Goal: Task Accomplishment & Management: Use online tool/utility

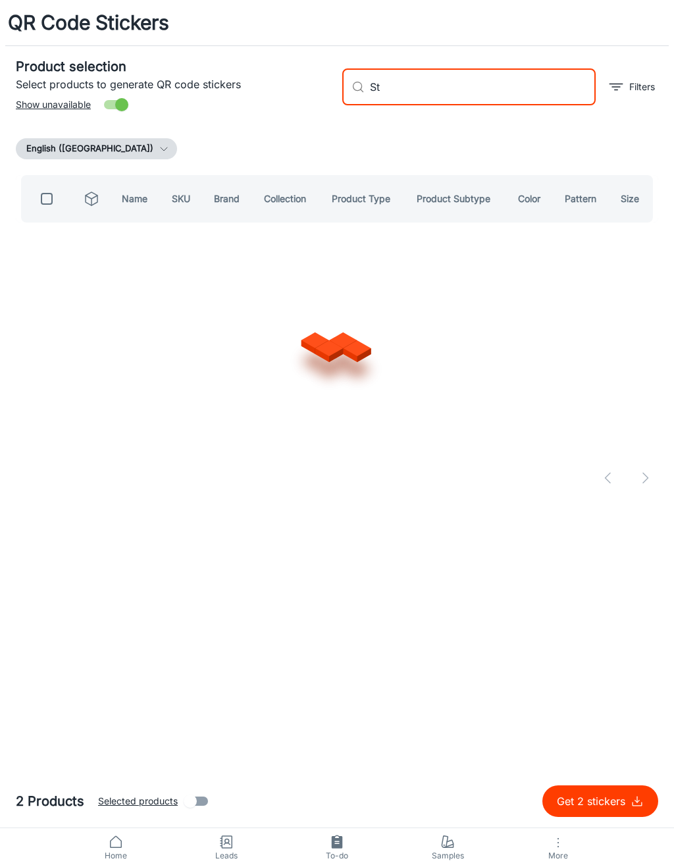
type input "S"
type input "[PERSON_NAME]"
checkbox input "true"
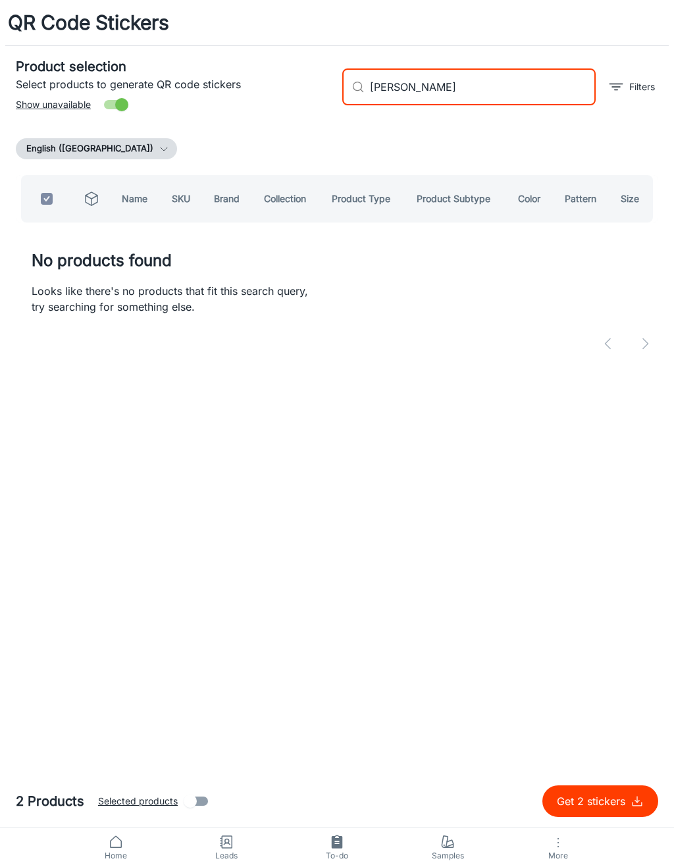
click at [393, 97] on input "[PERSON_NAME]" at bounding box center [483, 87] width 226 height 37
click at [401, 91] on input "[PERSON_NAME]" at bounding box center [483, 87] width 226 height 37
click at [390, 97] on input "[PERSON_NAME]" at bounding box center [483, 87] width 226 height 37
click at [390, 96] on input "[PERSON_NAME]" at bounding box center [483, 87] width 226 height 37
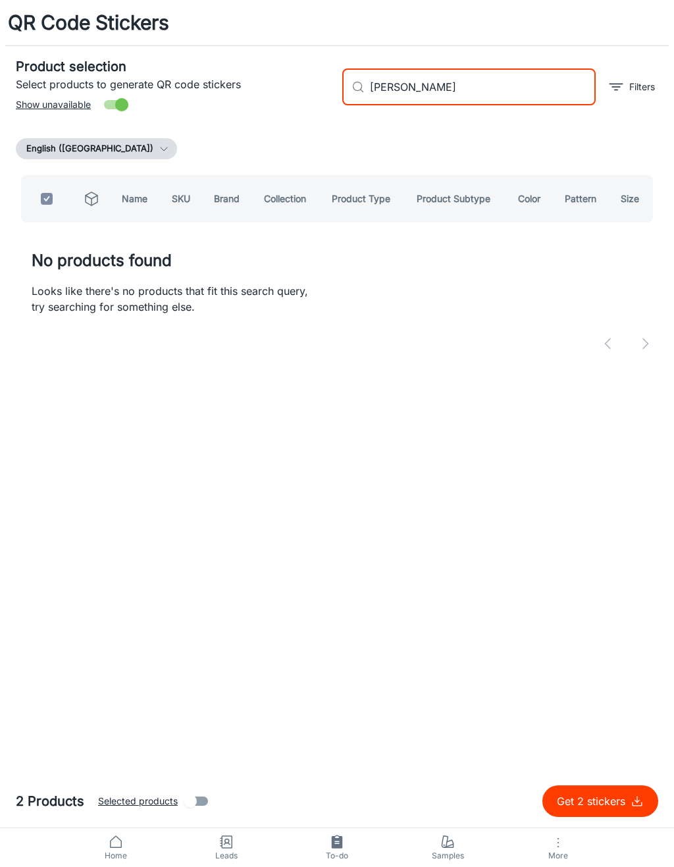
click at [398, 92] on input "[PERSON_NAME]" at bounding box center [483, 87] width 226 height 37
click at [386, 94] on input "[PERSON_NAME]" at bounding box center [483, 87] width 226 height 37
click at [386, 93] on input "[PERSON_NAME]" at bounding box center [483, 87] width 226 height 37
type input "[PERSON_NAME]"
checkbox input "false"
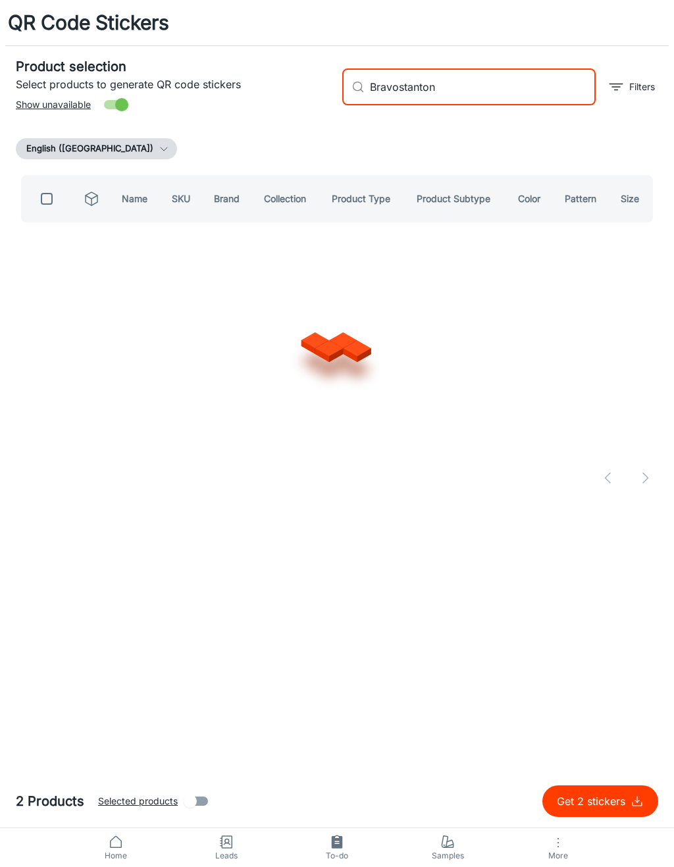
type input "[PERSON_NAME]"
checkbox input "true"
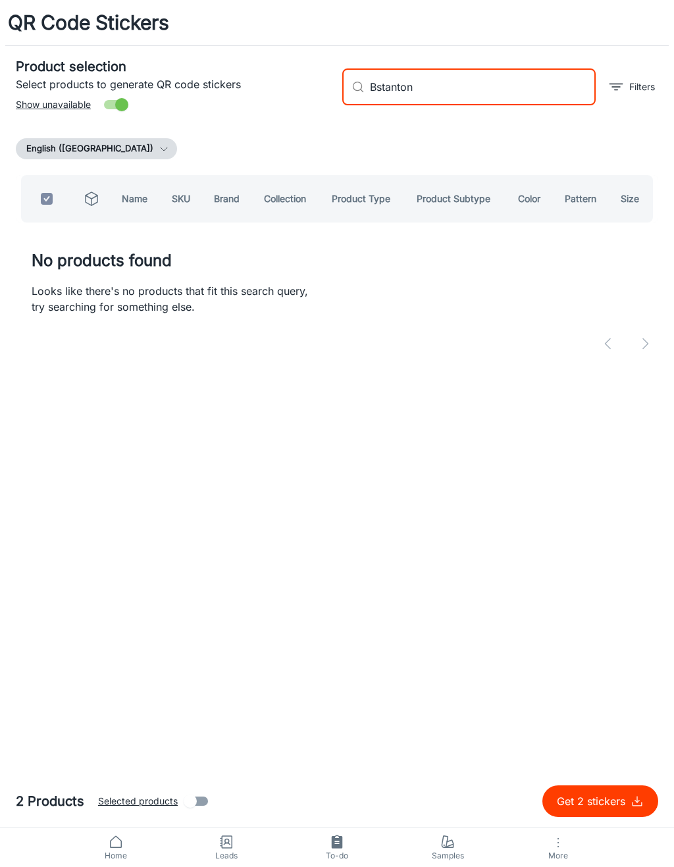
type input "[PERSON_NAME]"
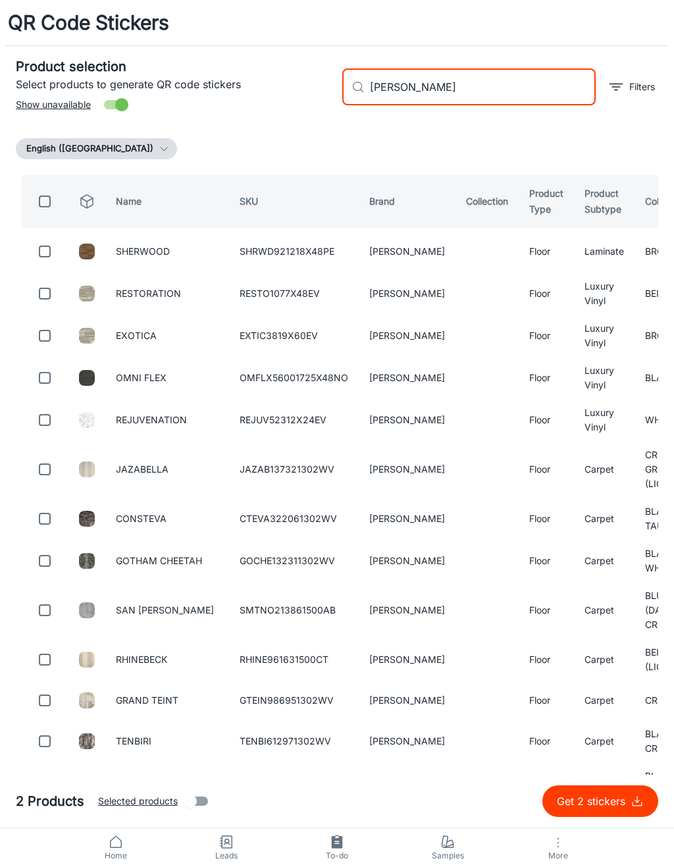
checkbox input "false"
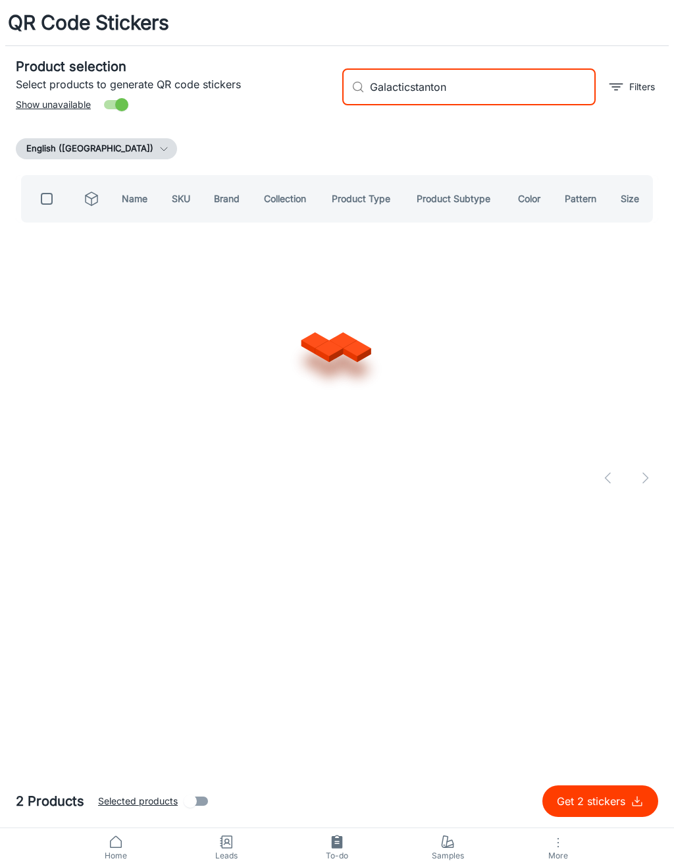
type input "Galacticastanton"
checkbox input "true"
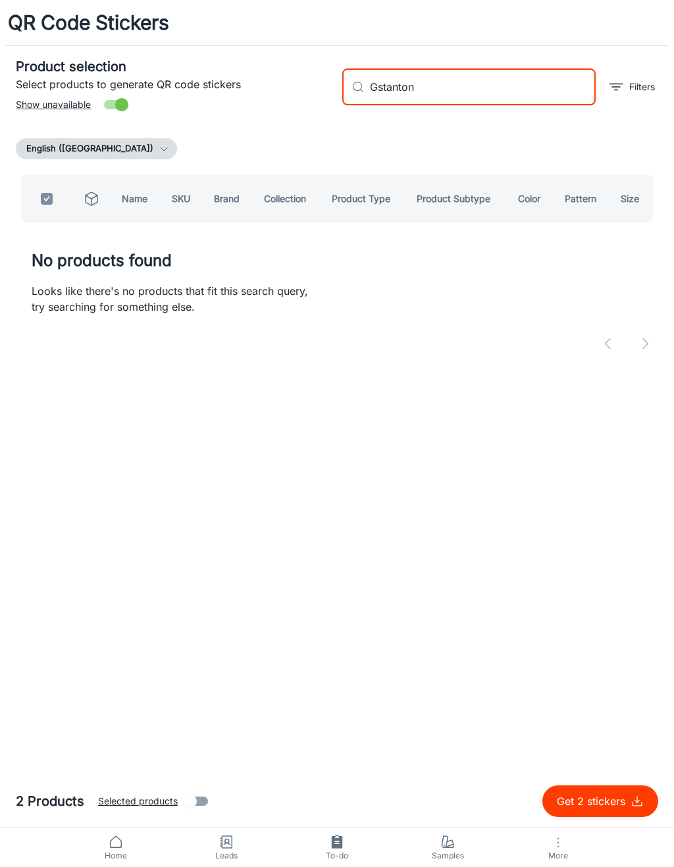
type input "[PERSON_NAME]"
checkbox input "false"
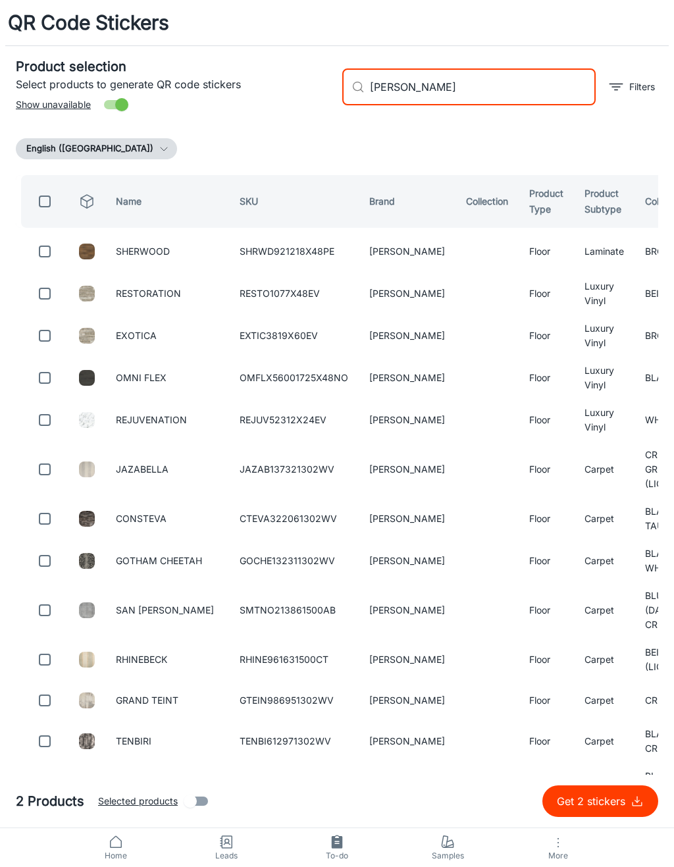
type input "Sstanton"
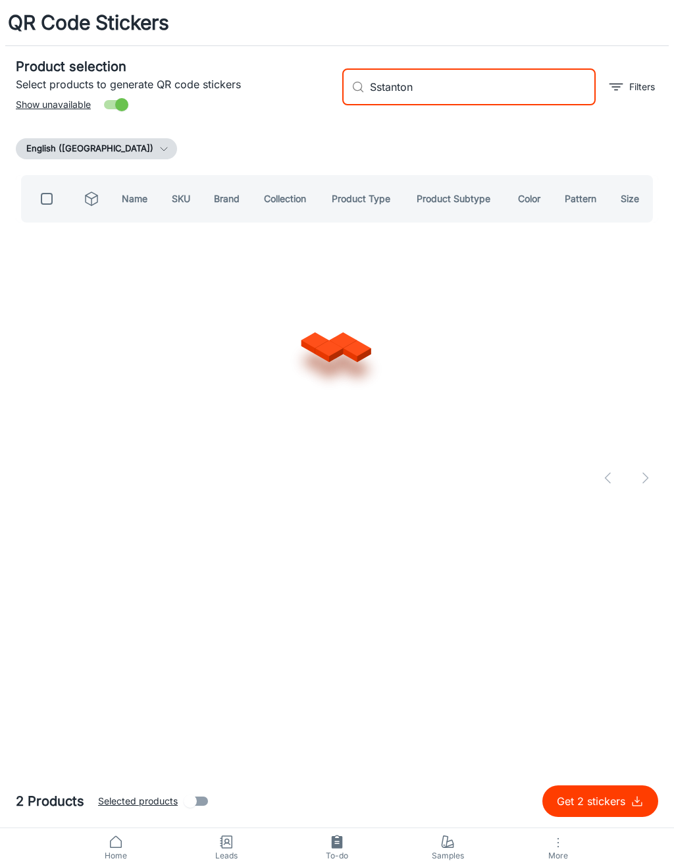
checkbox input "true"
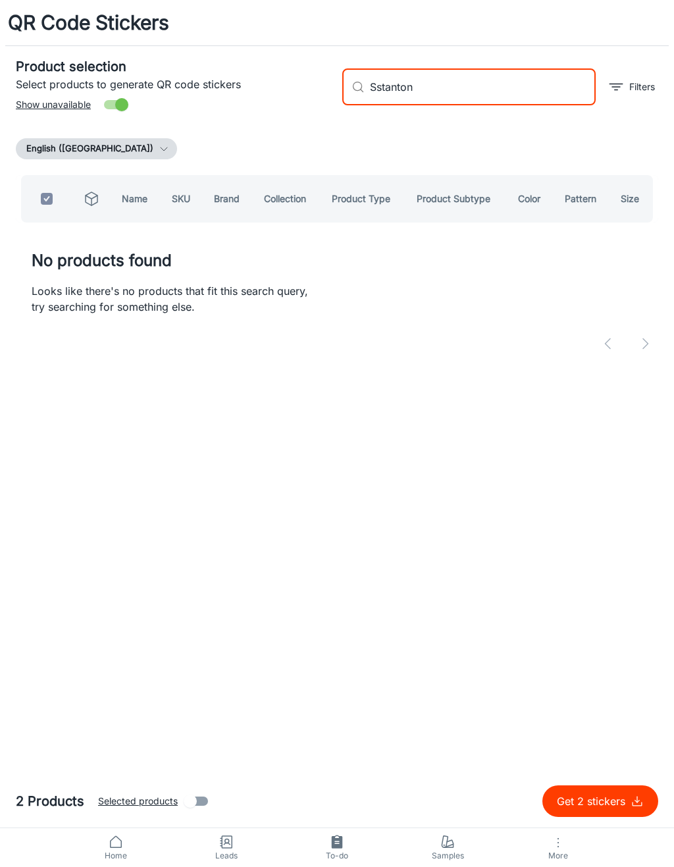
type input "[PERSON_NAME]"
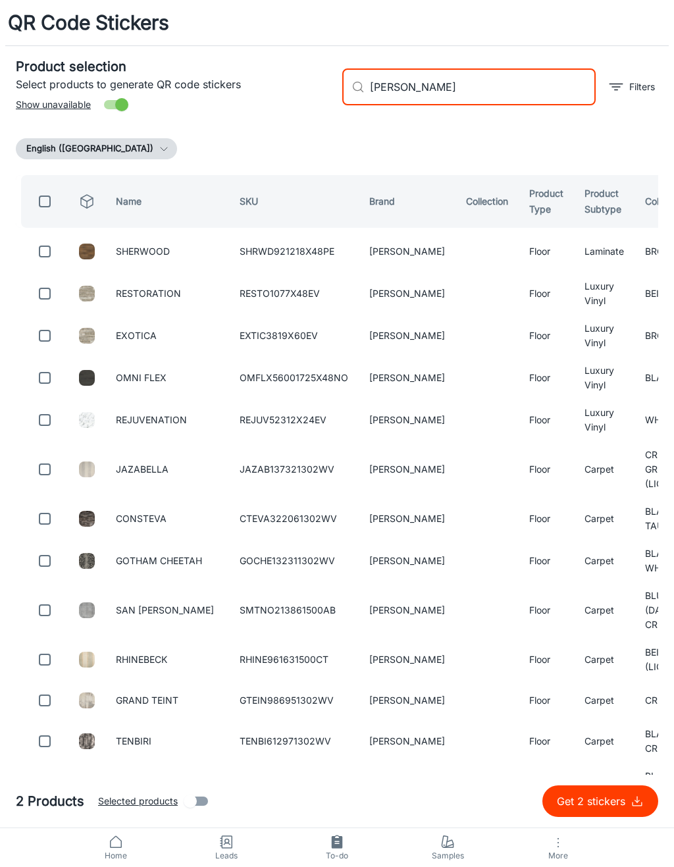
checkbox input "false"
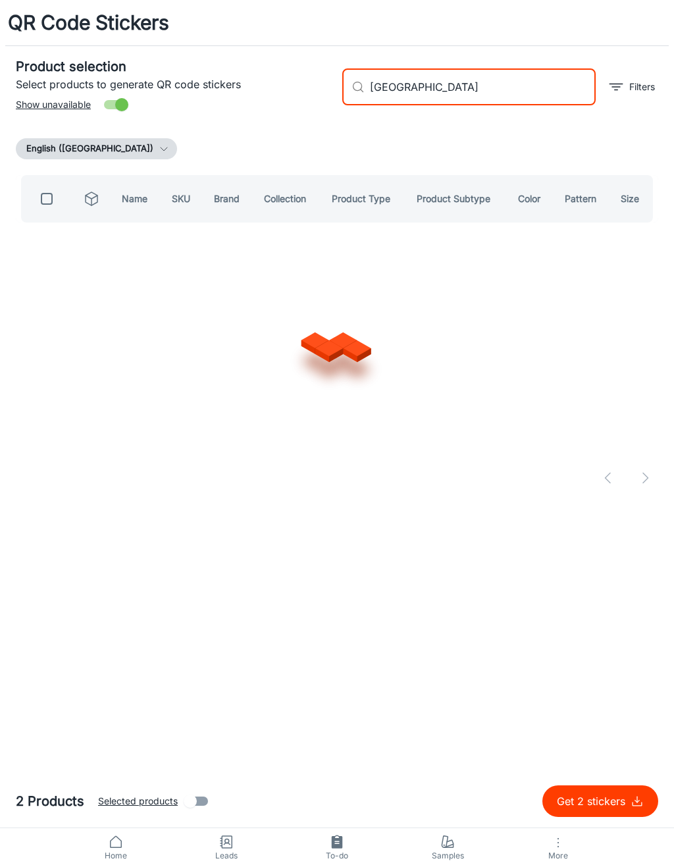
type input "[PERSON_NAME]"
checkbox input "true"
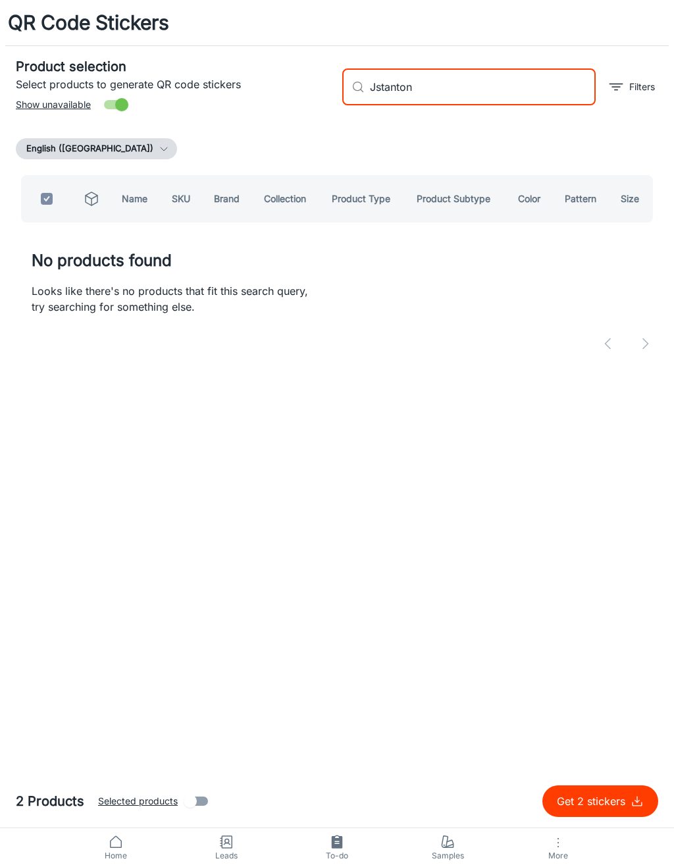
type input "[PERSON_NAME]"
checkbox input "false"
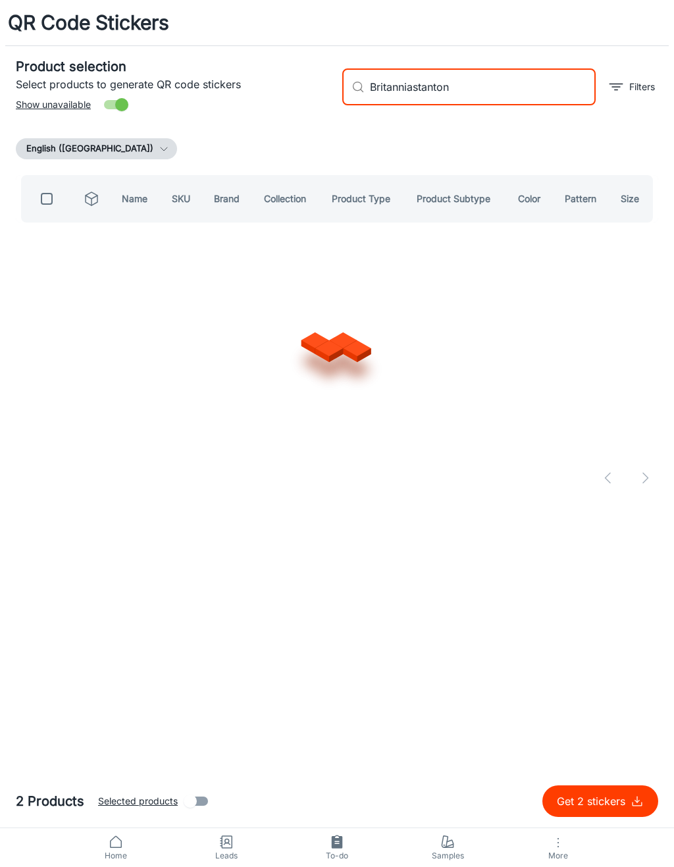
type input "[PERSON_NAME]"
checkbox input "true"
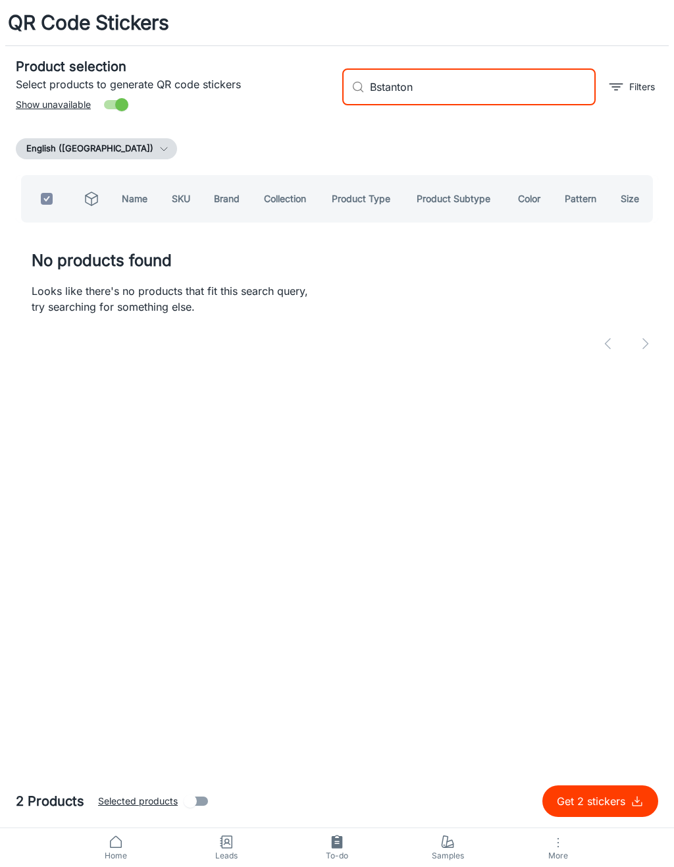
type input "[PERSON_NAME]"
checkbox input "false"
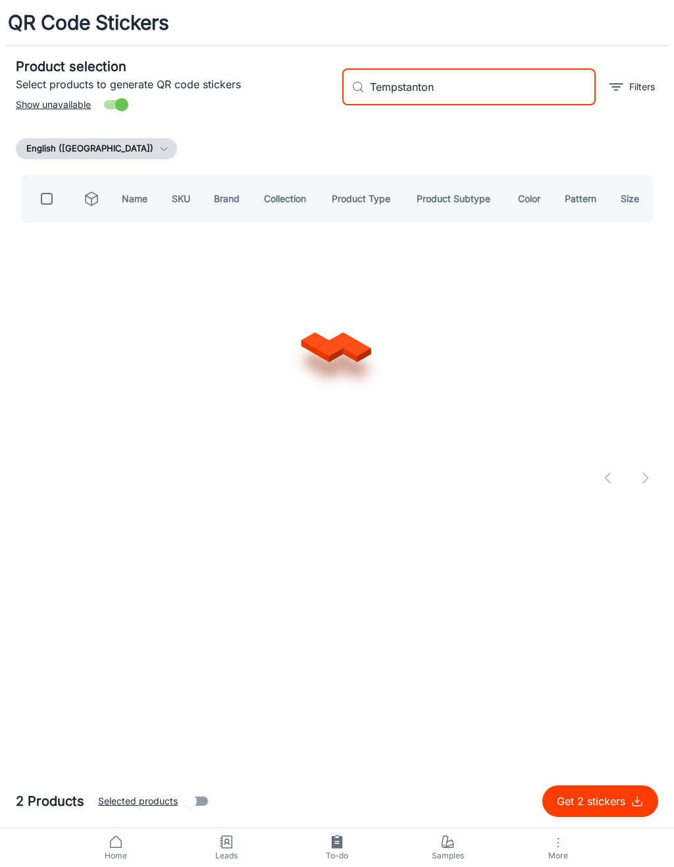
type input "Tempostanton"
checkbox input "true"
type input "[PERSON_NAME]"
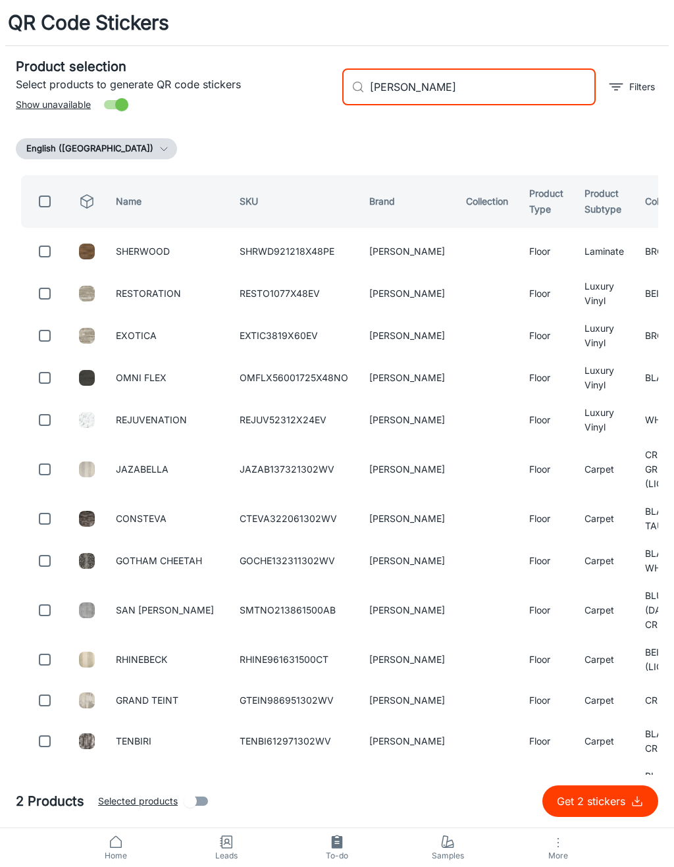
checkbox input "false"
click at [532, 97] on input "[PERSON_NAME]" at bounding box center [483, 87] width 226 height 37
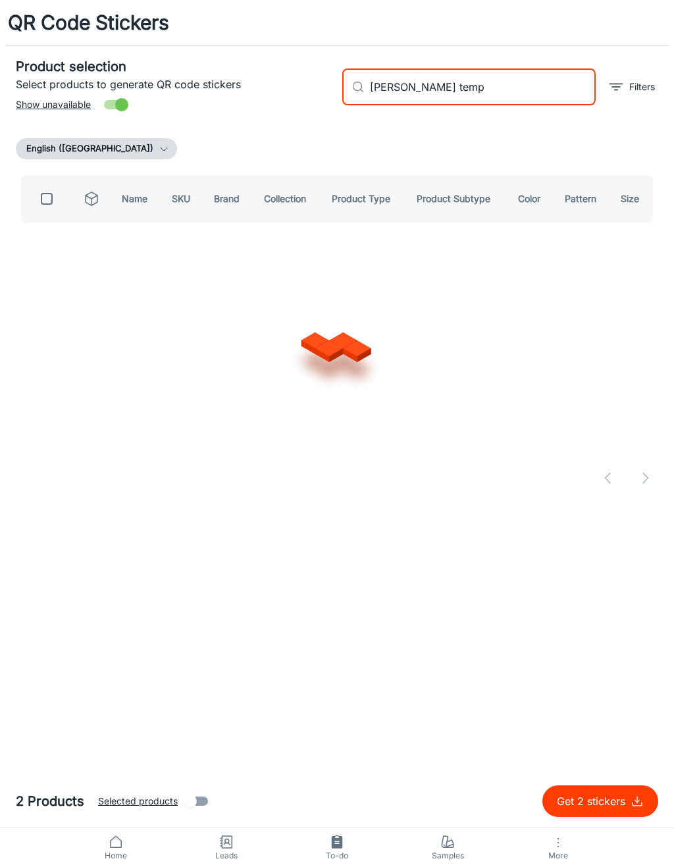
type input "[PERSON_NAME] tempo"
checkbox input "true"
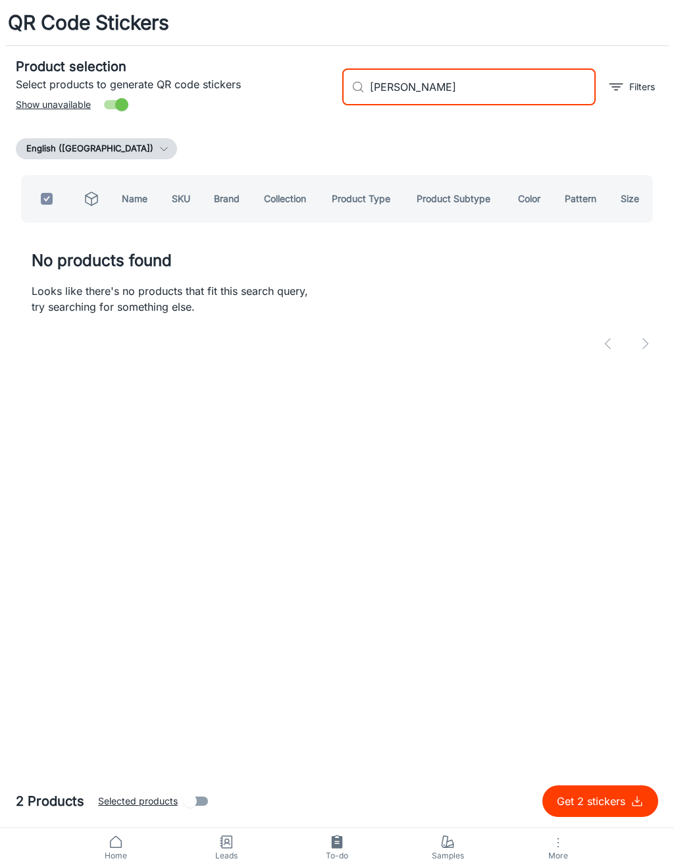
type input "[PERSON_NAME]"
checkbox input "false"
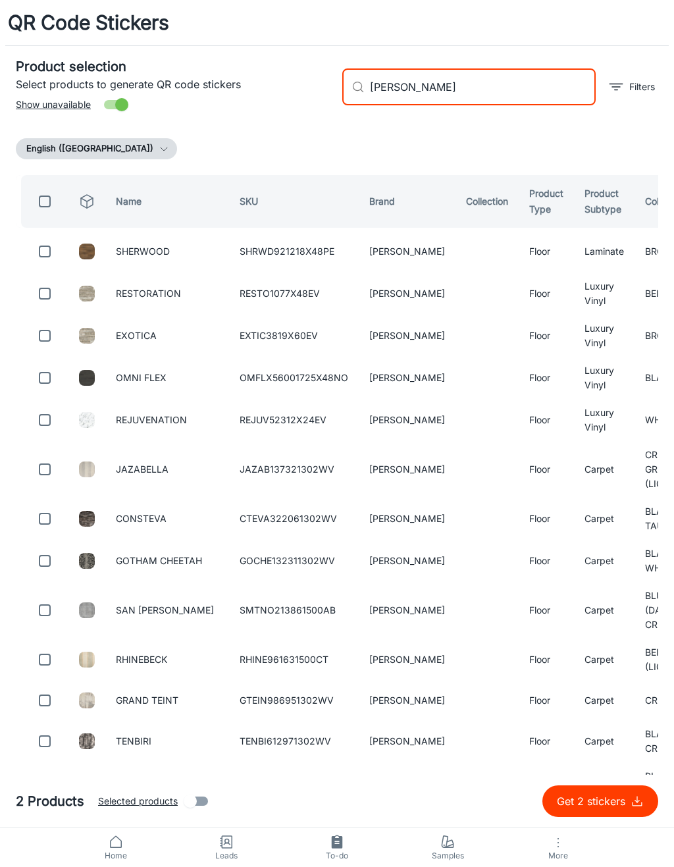
type input "[PERSON_NAME]"
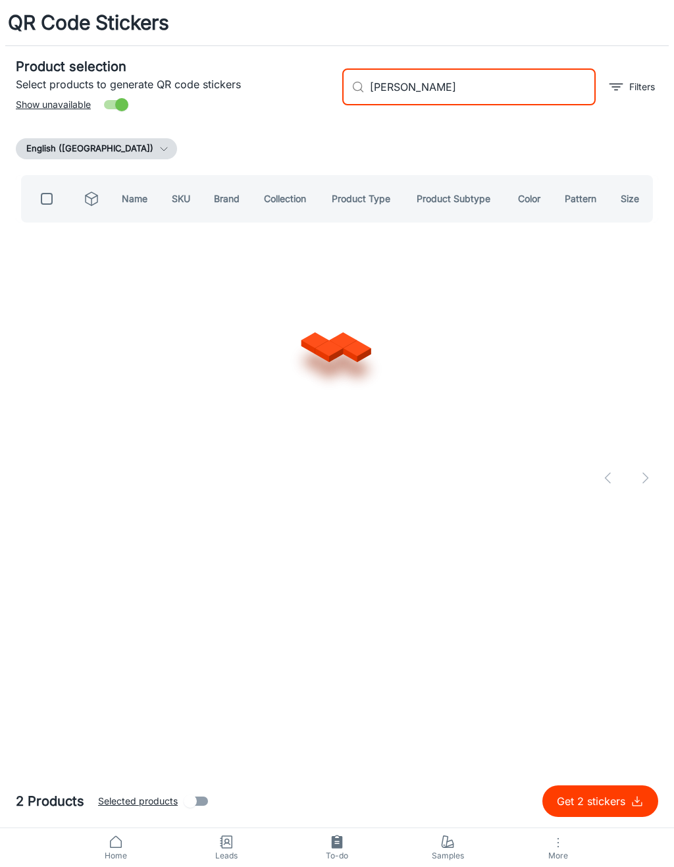
checkbox input "true"
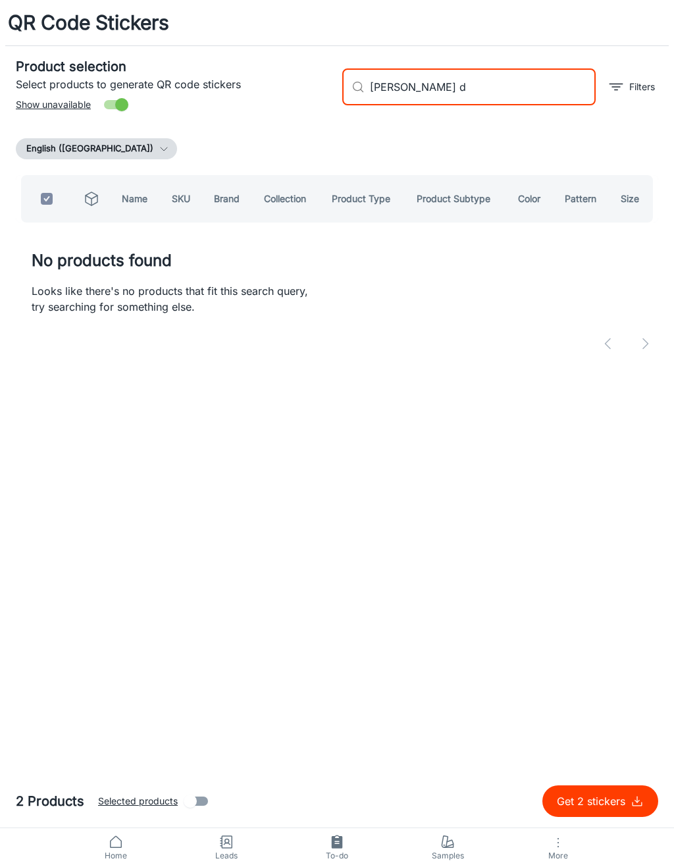
type input "[PERSON_NAME]"
checkbox input "false"
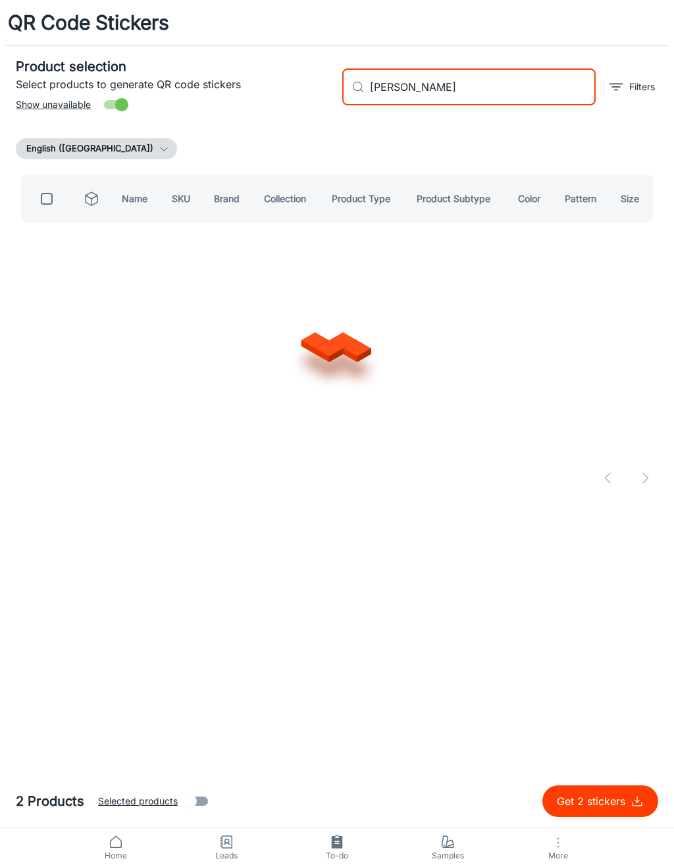
type input "[PERSON_NAME]"
checkbox input "true"
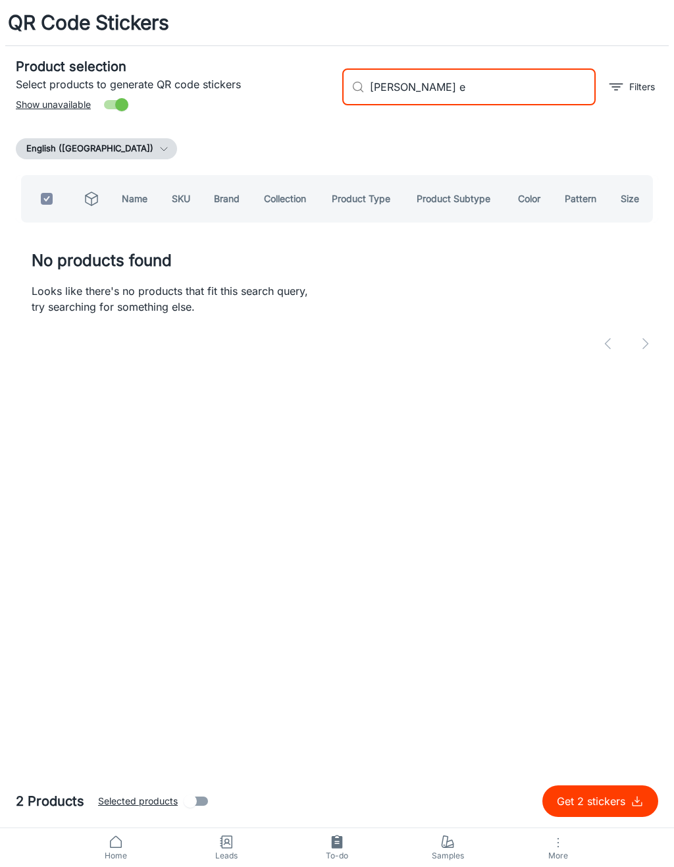
type input "[PERSON_NAME]"
checkbox input "false"
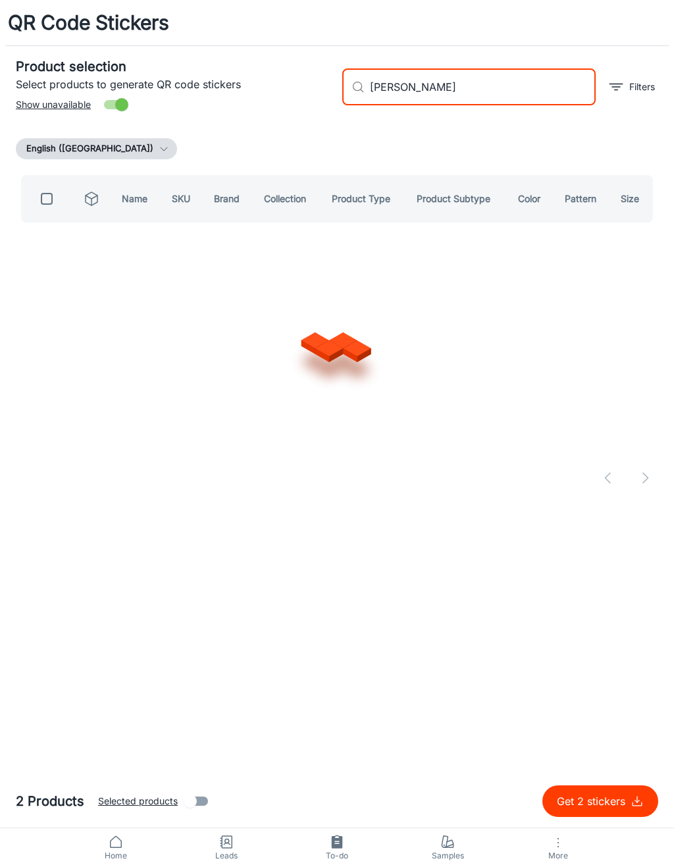
type input "[PERSON_NAME]"
checkbox input "true"
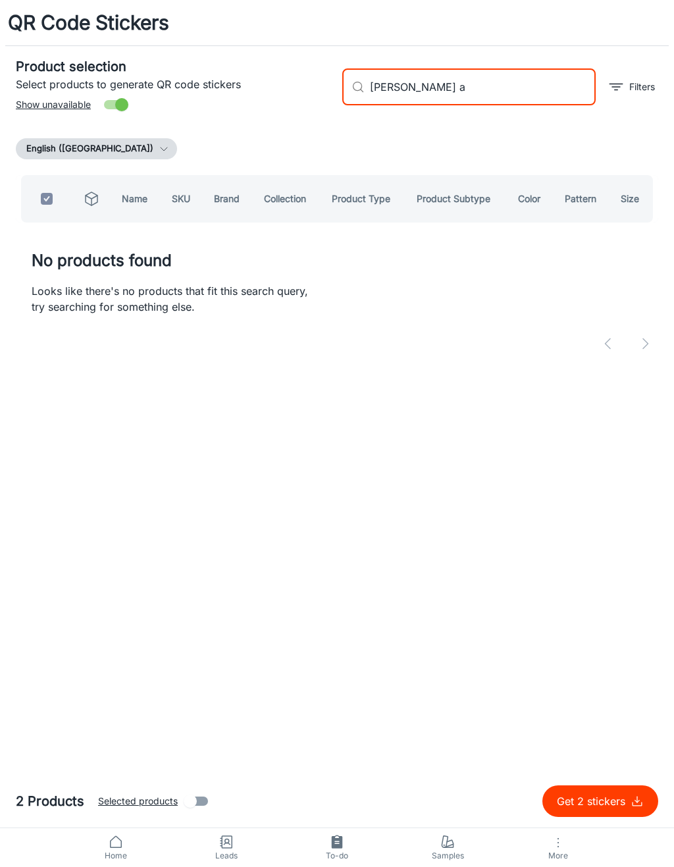
type input "[PERSON_NAME]"
checkbox input "false"
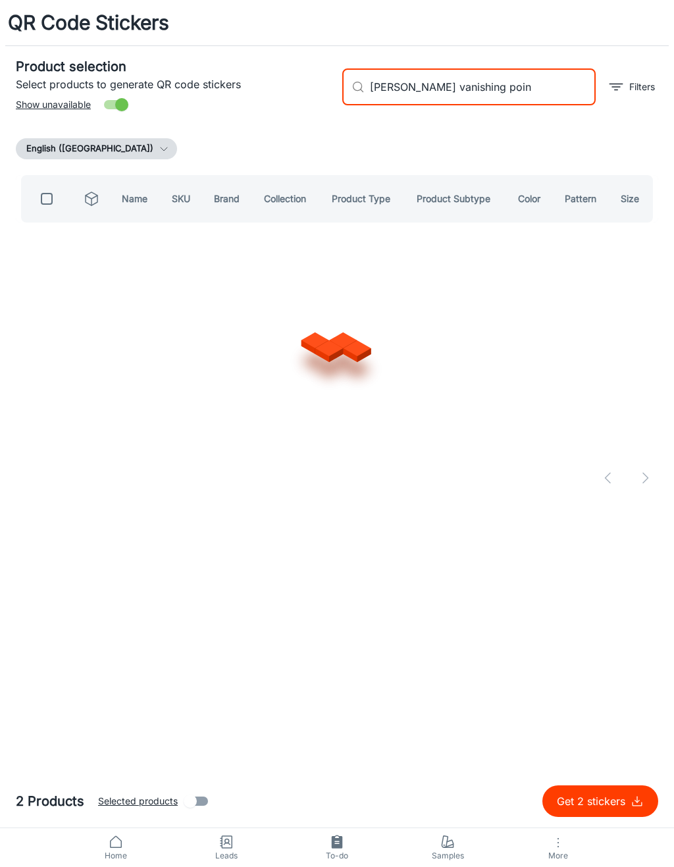
type input "[PERSON_NAME] vanishing point"
checkbox input "true"
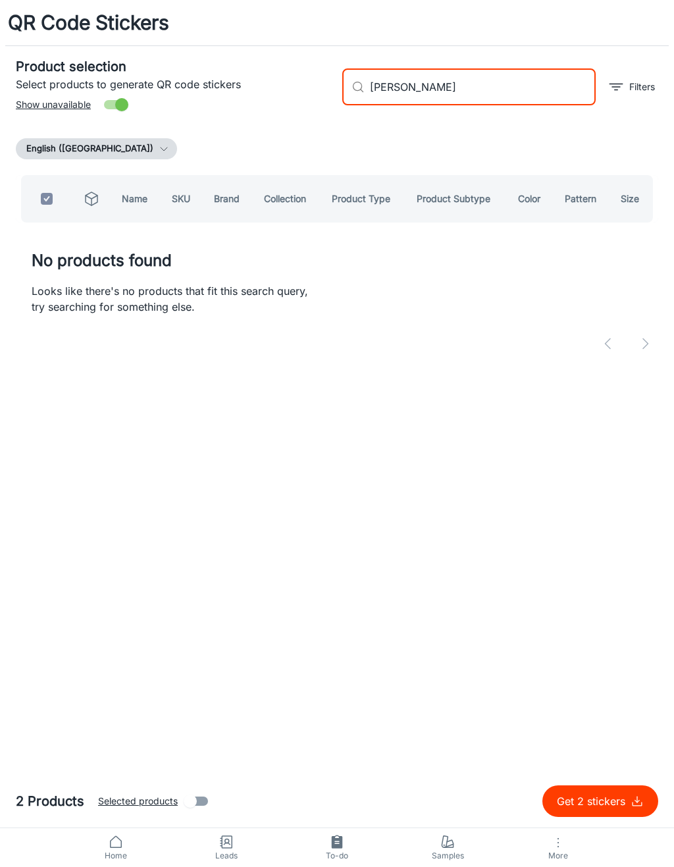
type input "[PERSON_NAME]"
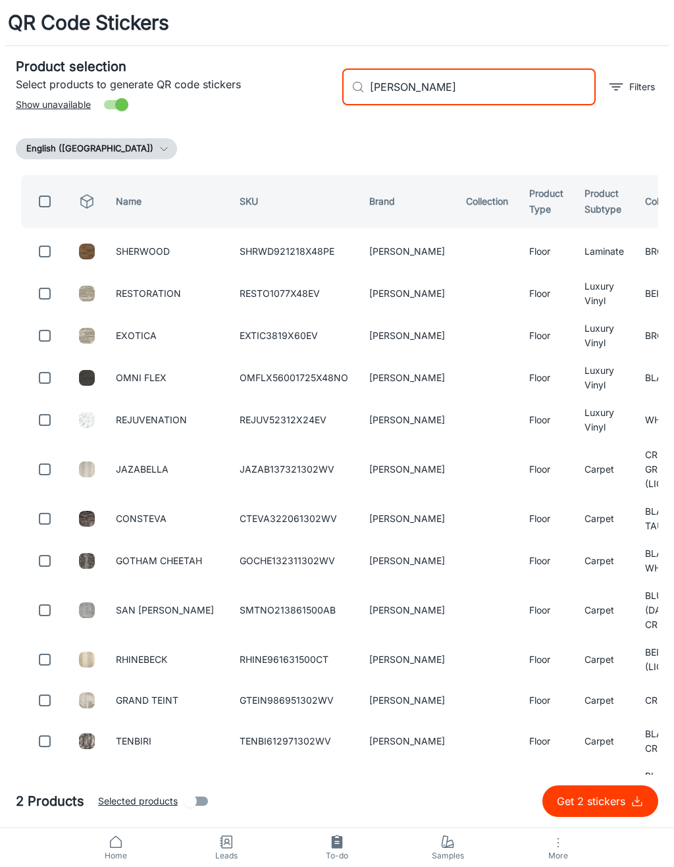
checkbox input "false"
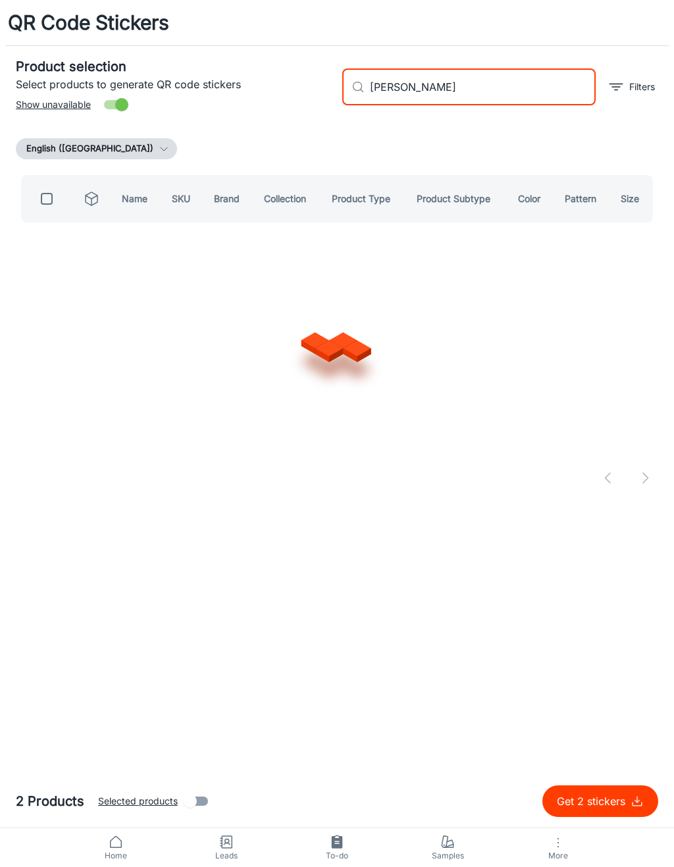
type input "[PERSON_NAME] brightwater"
checkbox input "true"
type input "[PERSON_NAME]"
checkbox input "false"
type input "[PERSON_NAME]"
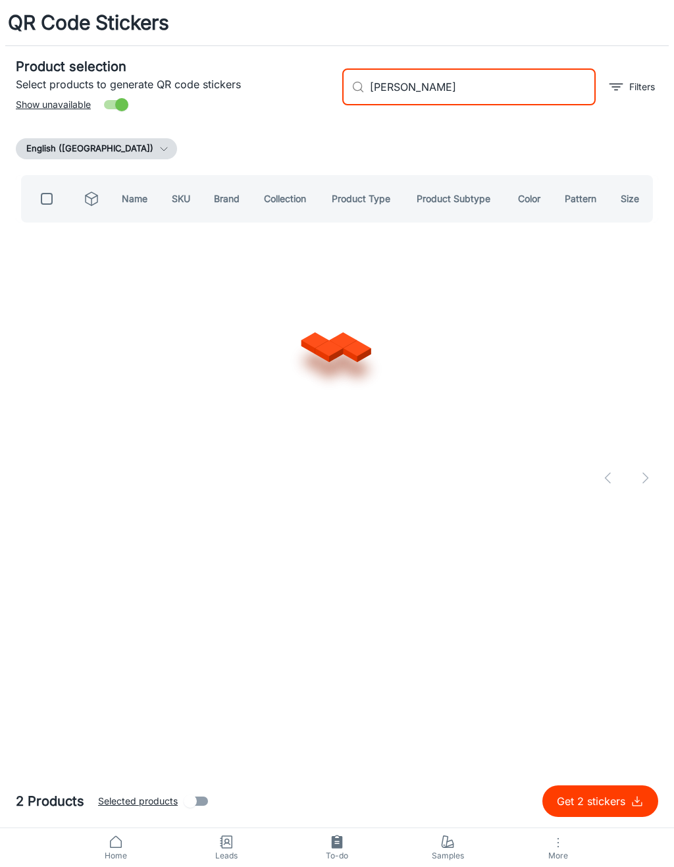
checkbox input "true"
type input "[PERSON_NAME] a"
checkbox input "false"
type input "[PERSON_NAME] static flow"
checkbox input "true"
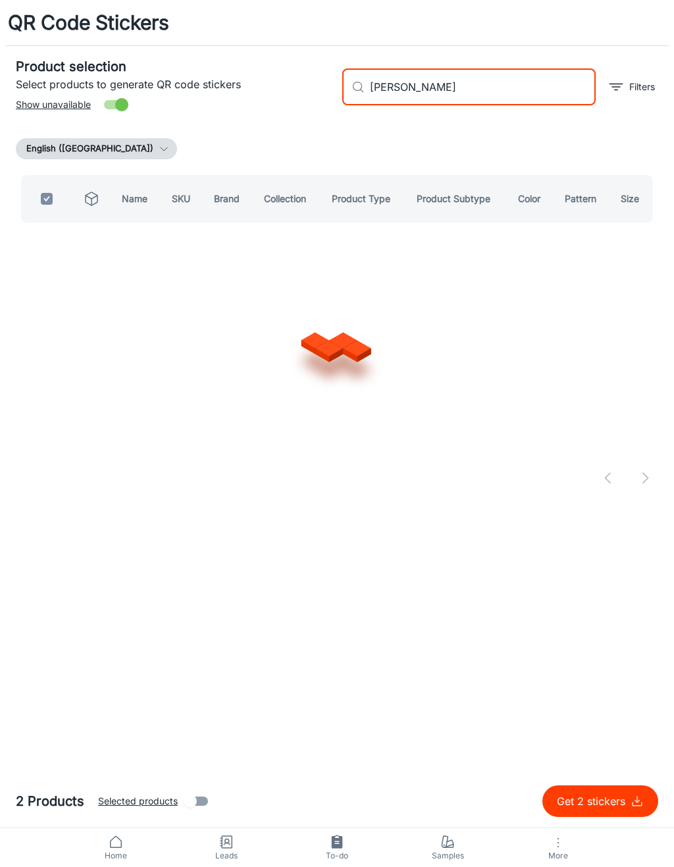
type input "[PERSON_NAME]"
checkbox input "false"
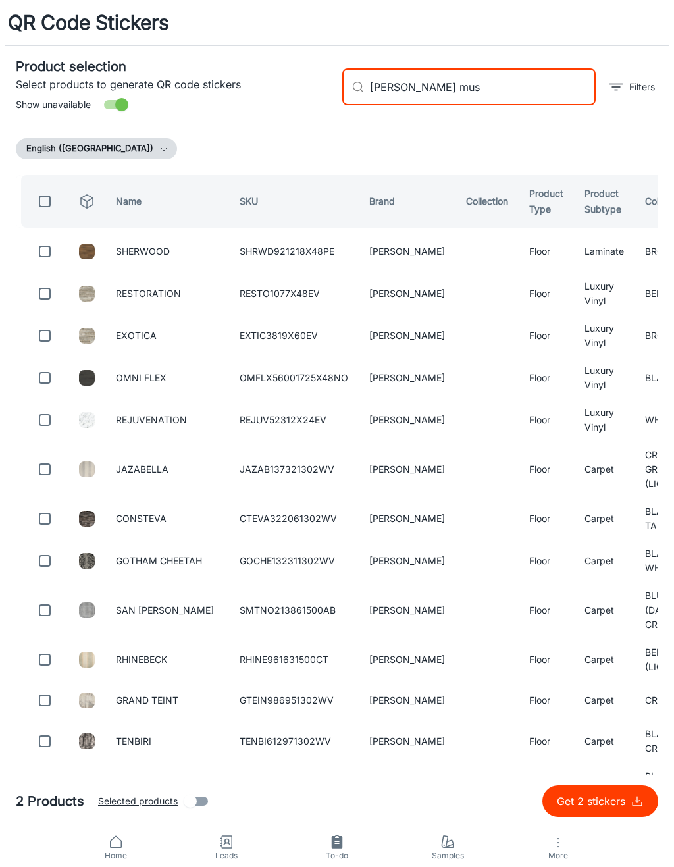
type input "[PERSON_NAME][MEDICAL_DATA]"
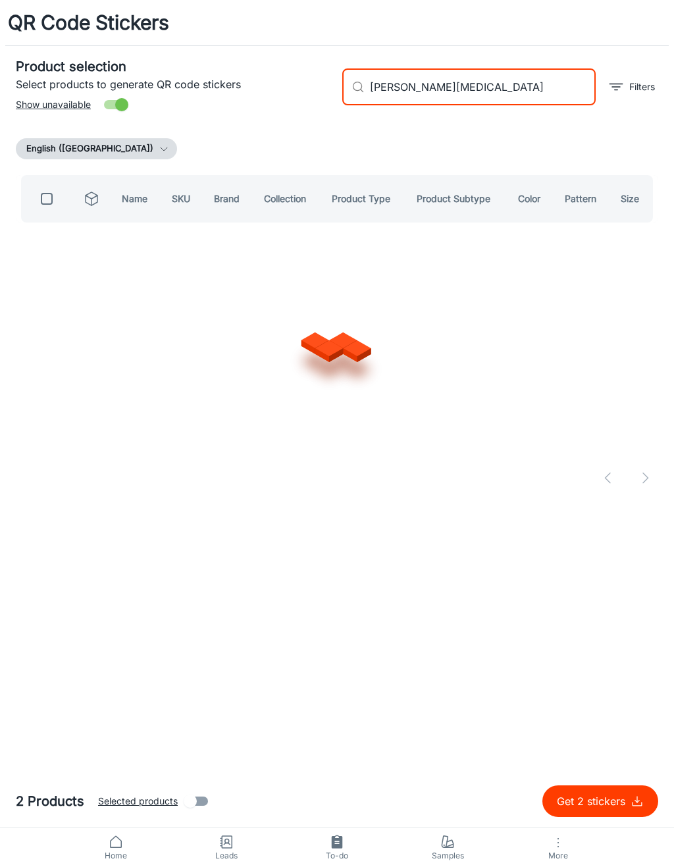
checkbox input "true"
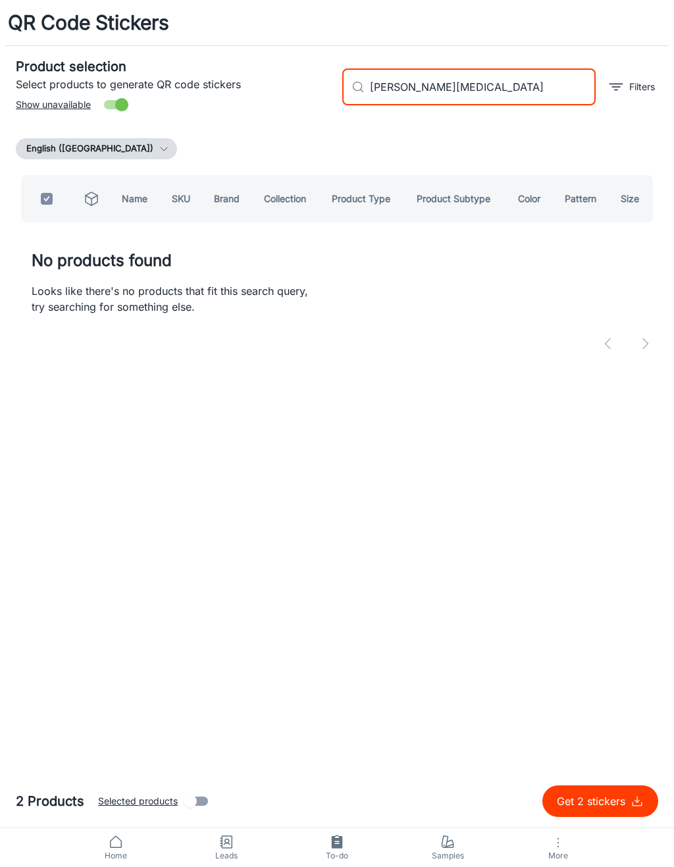
type input "[PERSON_NAME] mus"
checkbox input "false"
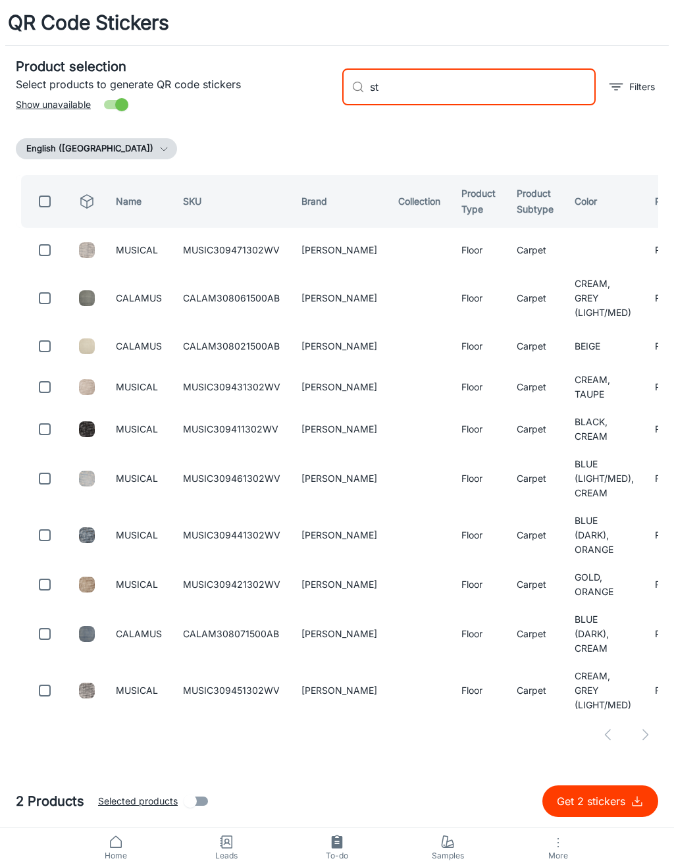
type input "s"
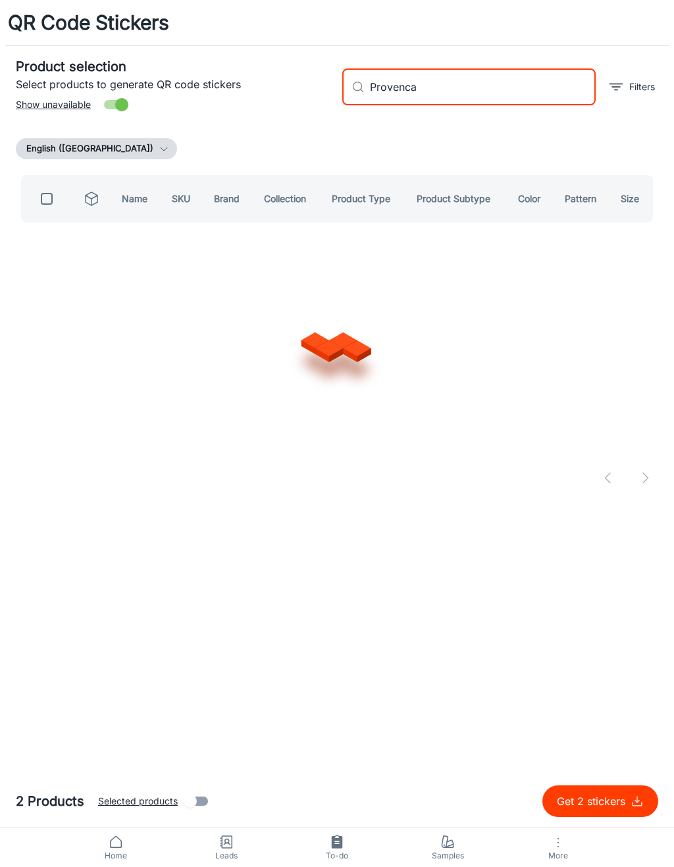
type input "Provencal"
checkbox input "true"
type input "P"
checkbox input "false"
type input "S"
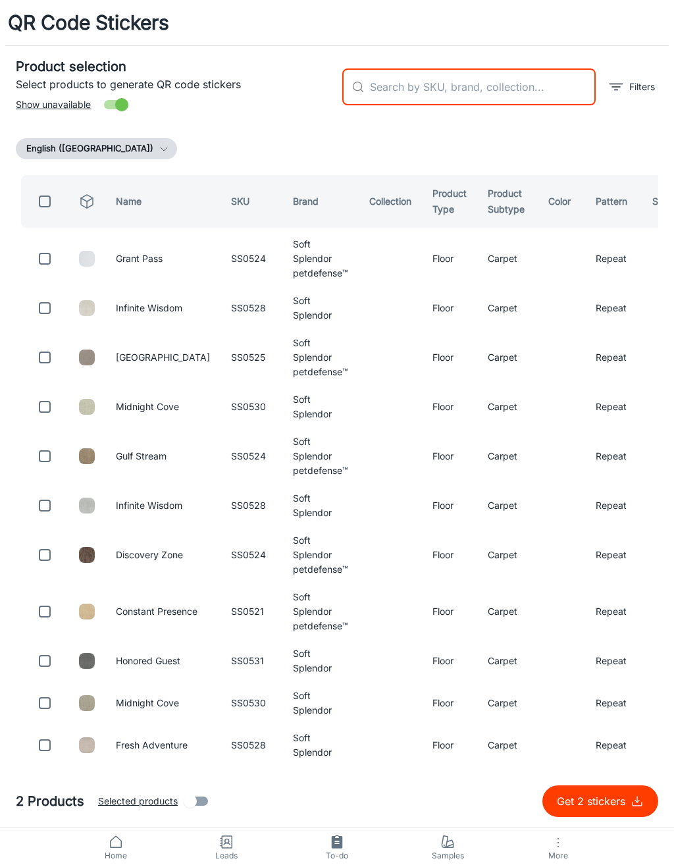
click at [564, 151] on div "English ([GEOGRAPHIC_DATA])" at bounding box center [337, 148] width 643 height 21
click at [603, 799] on p "Get 2 stickers" at bounding box center [594, 802] width 74 height 16
